Goal: Task Accomplishment & Management: Use online tool/utility

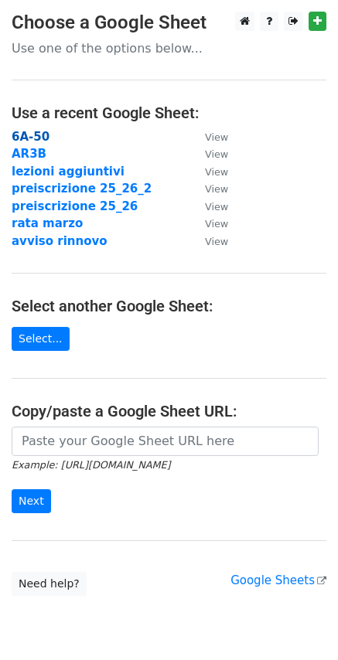
click at [29, 134] on strong "6A-50" at bounding box center [31, 137] width 38 height 14
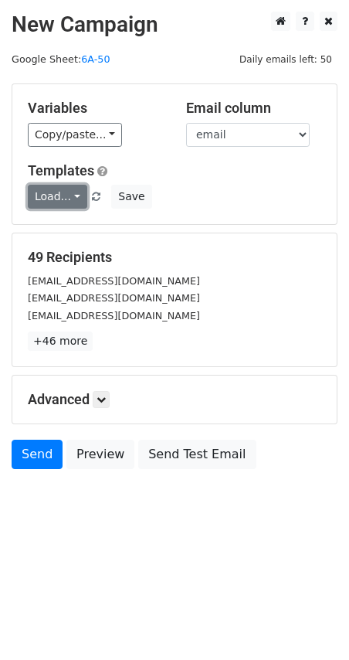
click at [67, 197] on link "Load..." at bounding box center [57, 197] width 59 height 24
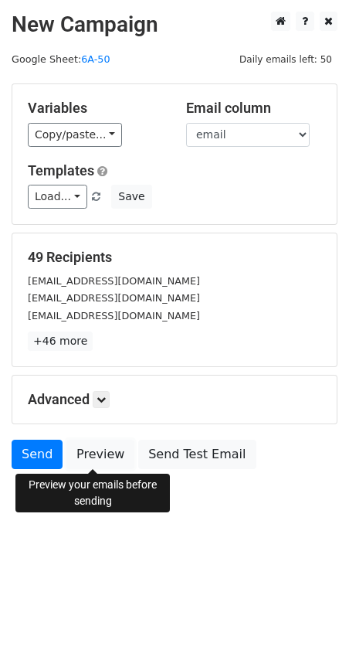
drag, startPoint x: 98, startPoint y: 458, endPoint x: 73, endPoint y: 480, distance: 33.4
click at [98, 458] on link "Preview" at bounding box center [100, 453] width 68 height 29
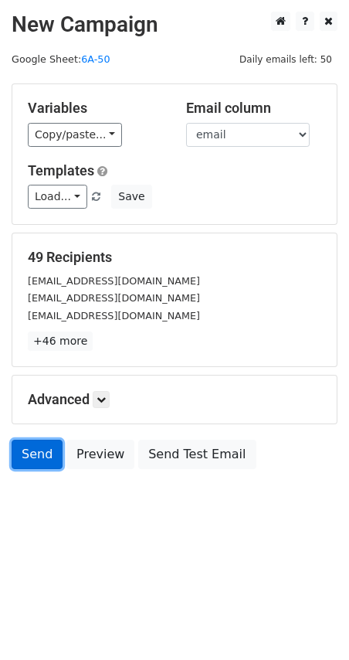
click at [32, 458] on link "Send" at bounding box center [37, 453] width 51 height 29
